Goal: Find contact information: Find contact information

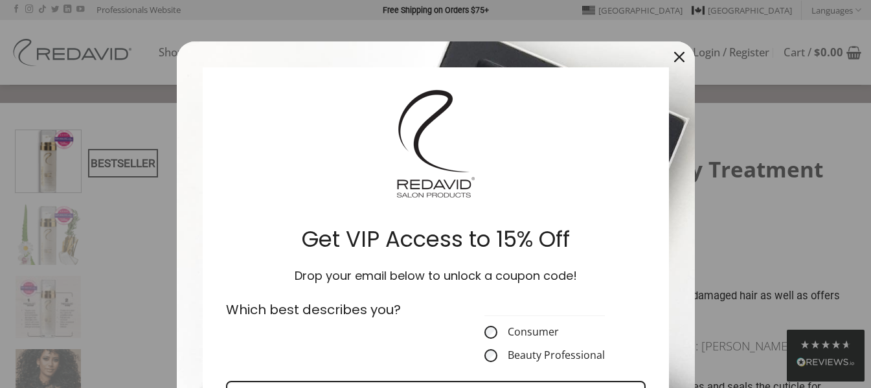
click at [674, 58] on icon "close icon" at bounding box center [679, 57] width 10 height 10
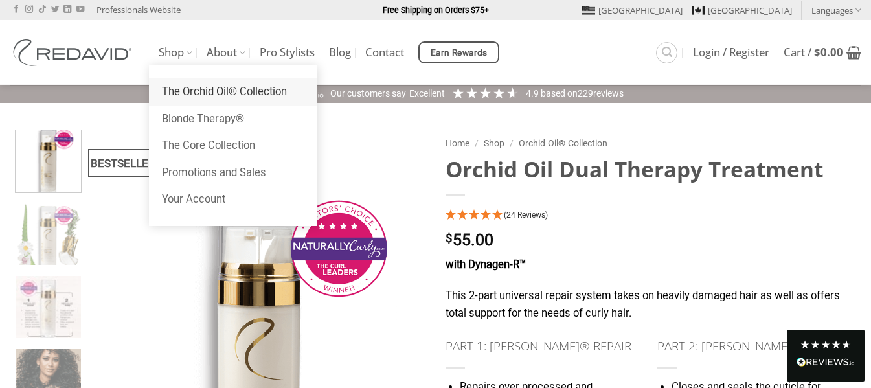
click at [202, 91] on link "The Orchid Oil® Collection" at bounding box center [233, 91] width 168 height 27
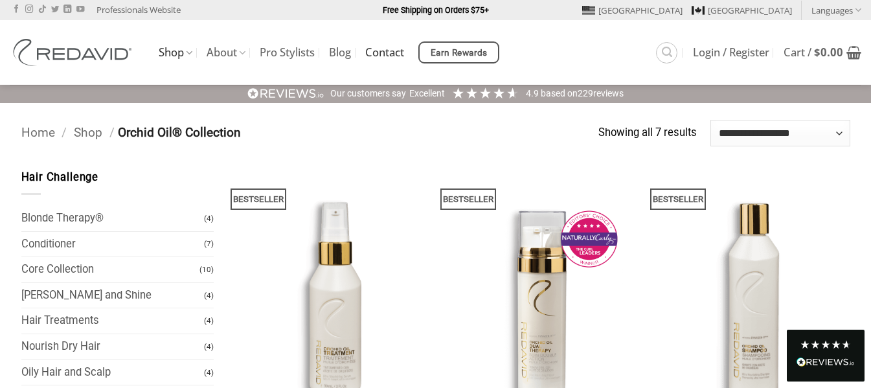
click at [395, 52] on link "Contact" at bounding box center [384, 52] width 39 height 23
